Goal: Task Accomplishment & Management: Manage account settings

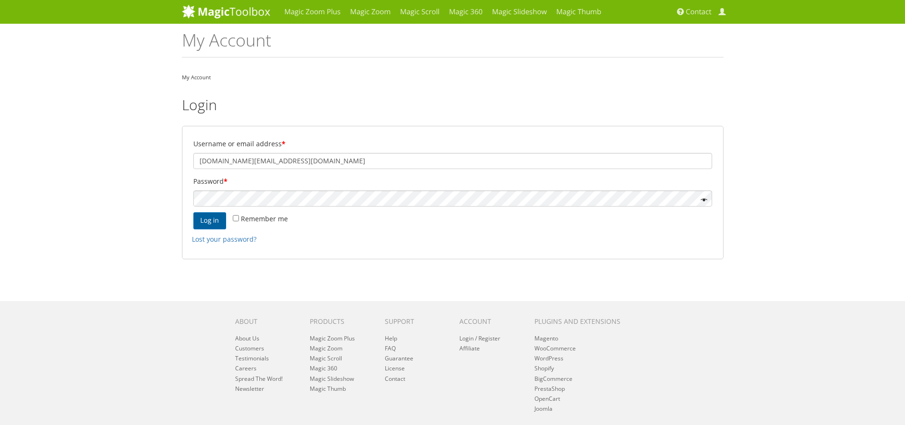
click at [213, 221] on button "Log in" at bounding box center [209, 220] width 33 height 17
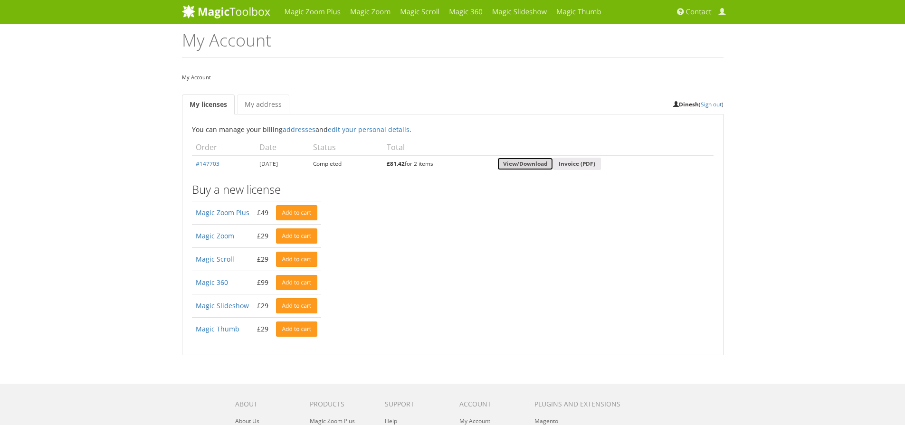
click at [531, 165] on link "View/Download" at bounding box center [525, 164] width 56 height 13
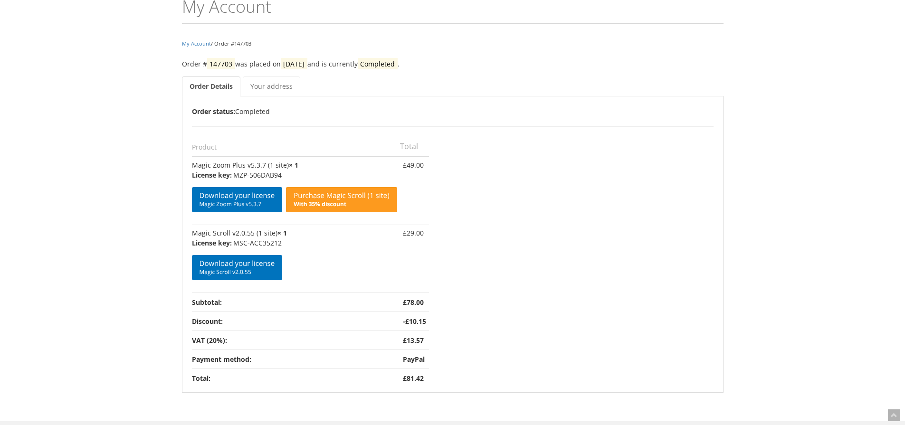
scroll to position [57, 0]
